Goal: Task Accomplishment & Management: Manage account settings

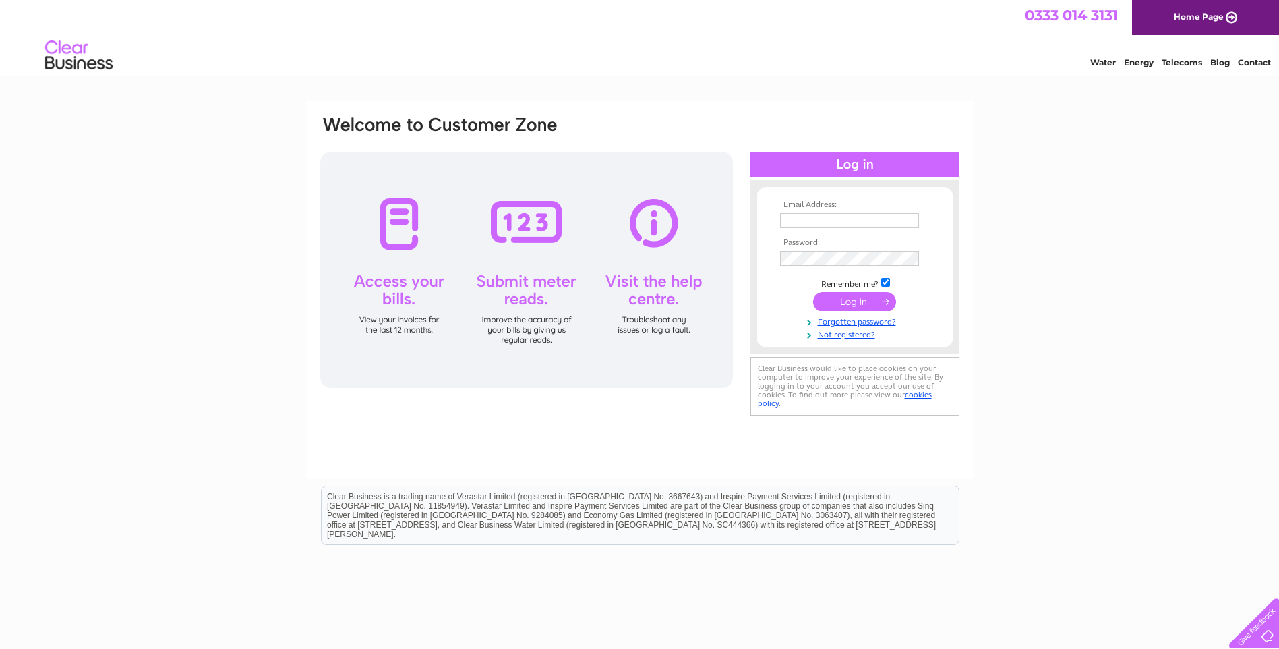
type input "[PERSON_NAME][EMAIL_ADDRESS][DOMAIN_NAME]"
click at [845, 297] on input "submit" at bounding box center [854, 301] width 83 height 19
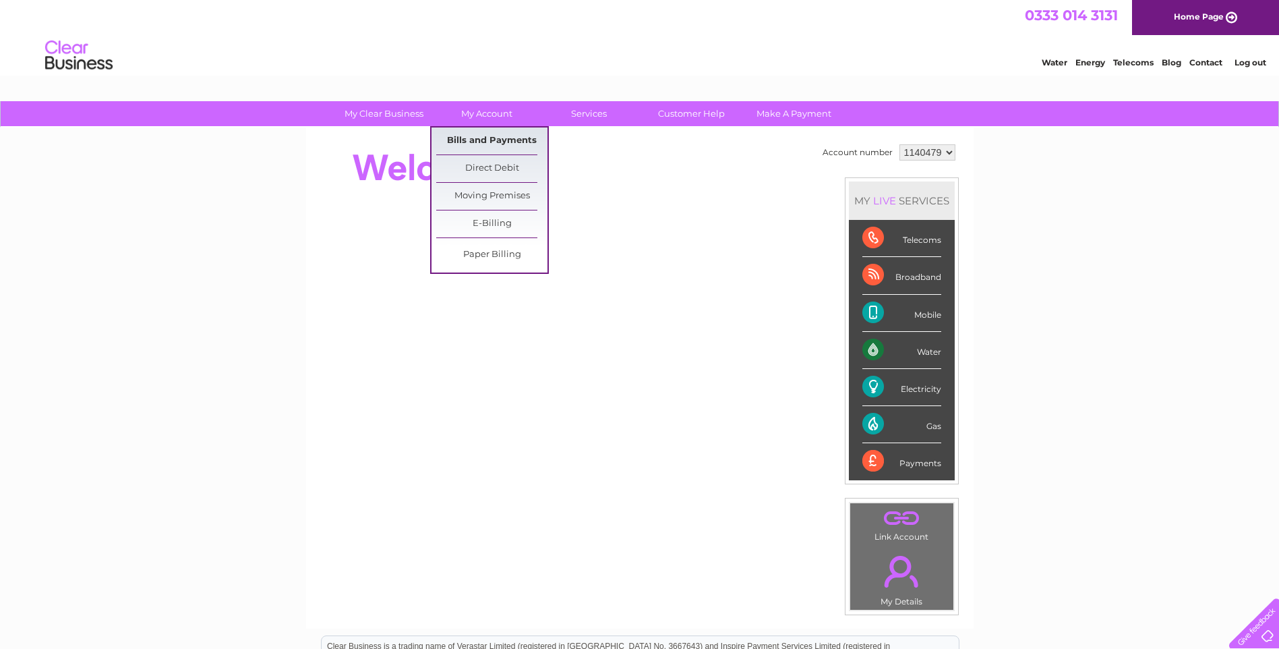
click at [483, 142] on link "Bills and Payments" at bounding box center [491, 140] width 111 height 27
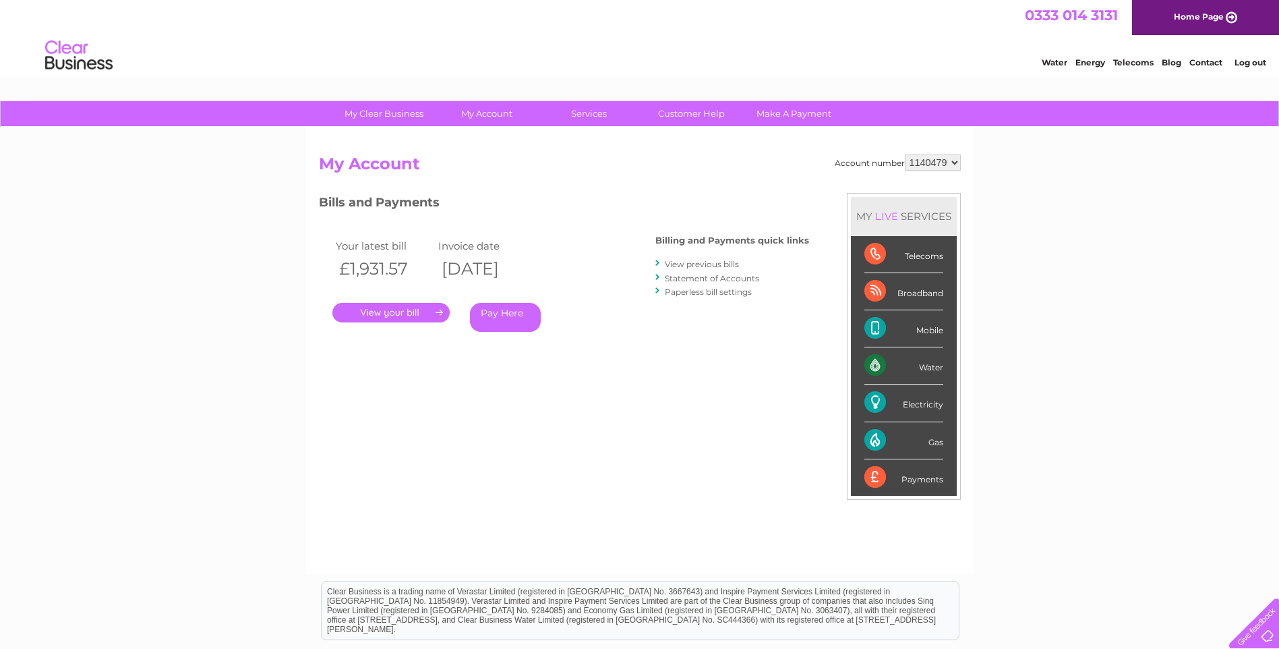
click at [361, 314] on link "." at bounding box center [390, 313] width 117 height 20
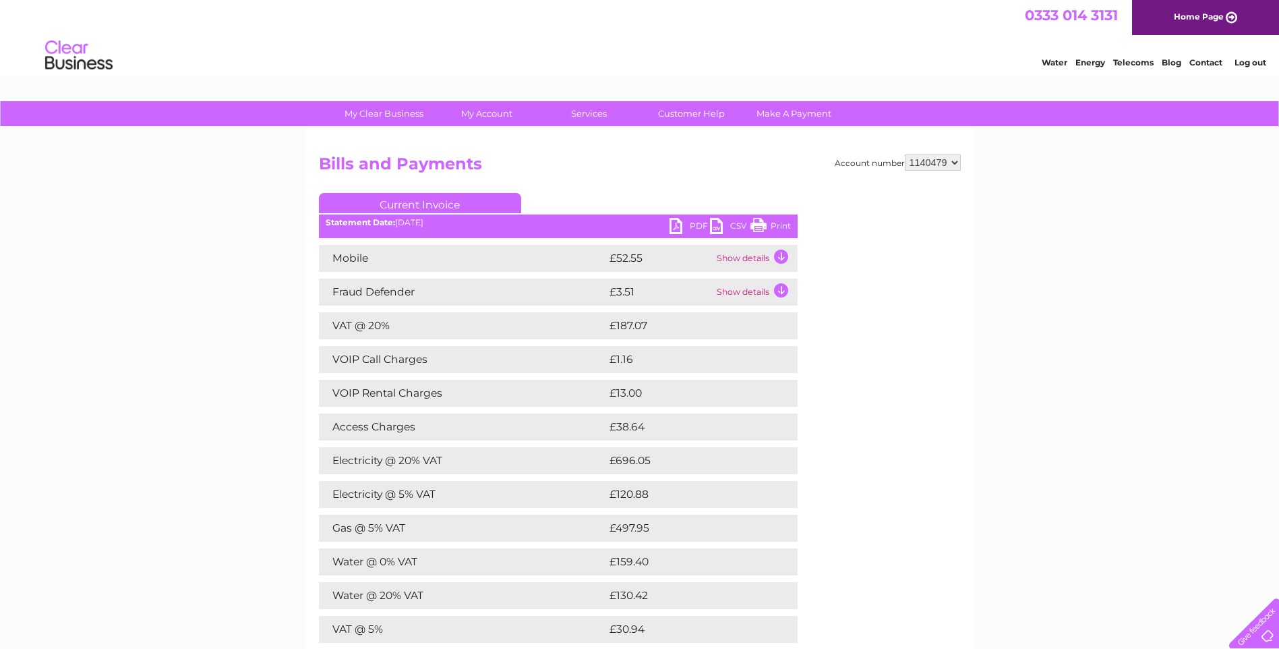
click at [690, 220] on link "PDF" at bounding box center [689, 228] width 40 height 20
